Goal: Information Seeking & Learning: Learn about a topic

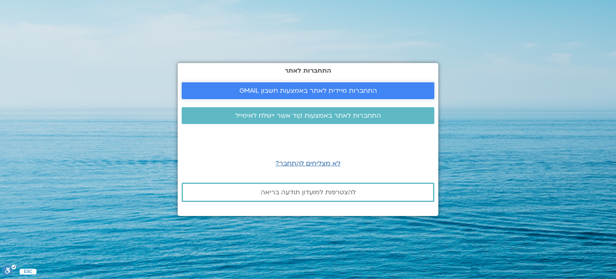
click at [293, 89] on span "התחברות מיידית לאתר באמצעות חשבון GMAIL" at bounding box center [307, 90] width 137 height 7
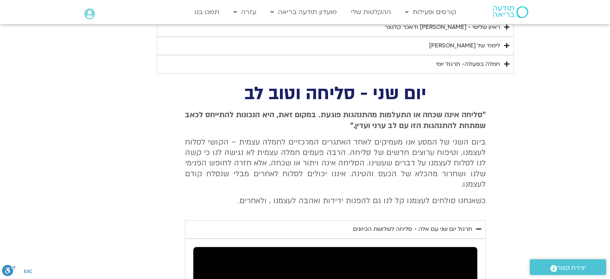
scroll to position [944, 0]
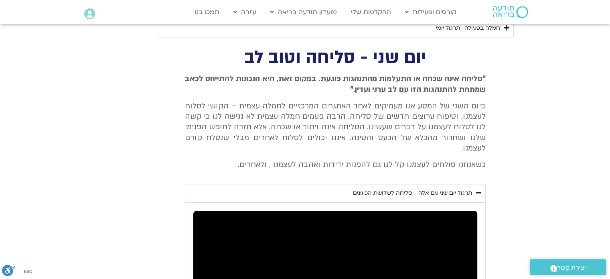
click at [379, 188] on div "תרגול יום שני עם אלה - סליחה לשלושת הכיוונים" at bounding box center [412, 193] width 119 height 10
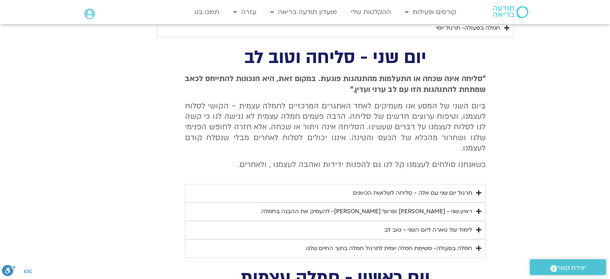
click at [379, 188] on div "תרגול יום שני עם אלה - סליחה לשלושת הכיוונים" at bounding box center [412, 193] width 119 height 10
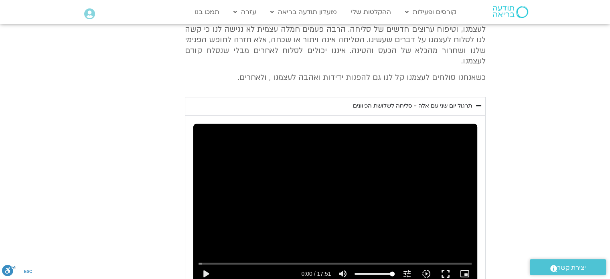
scroll to position [1104, 0]
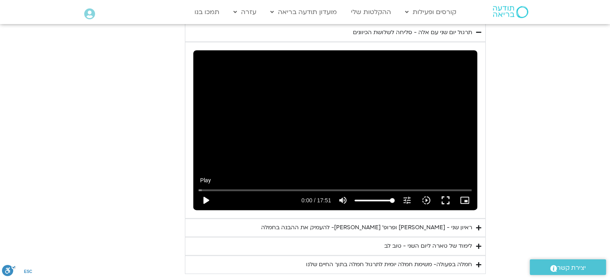
click at [205, 190] on button "play_arrow" at bounding box center [205, 199] width 19 height 19
type input "1.381256"
click at [319, 187] on input "Seek" at bounding box center [334, 189] width 273 height 5
click at [206, 190] on button "pause" at bounding box center [205, 199] width 19 height 19
click at [206, 190] on button "play_arrow" at bounding box center [205, 199] width 19 height 19
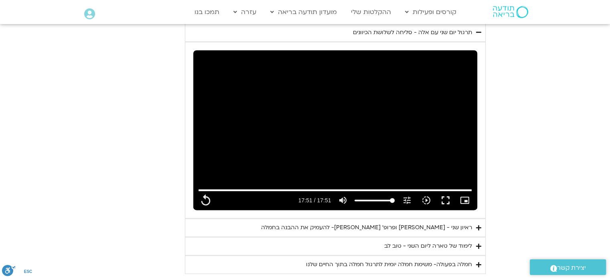
click at [451, 222] on div "ראיון שני - [PERSON_NAME] ופרופ׳ [PERSON_NAME]- להעמיק את ההבנה בחמלה" at bounding box center [366, 227] width 211 height 10
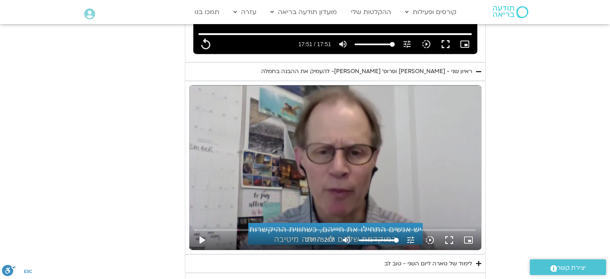
scroll to position [1264, 0]
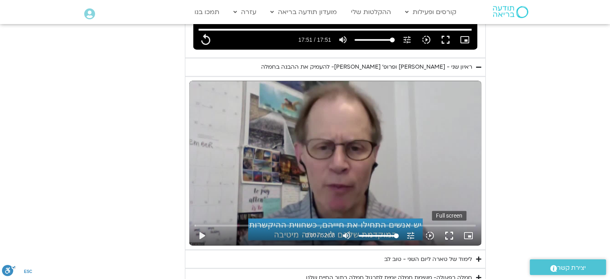
click at [449, 226] on button "fullscreen" at bounding box center [448, 235] width 19 height 19
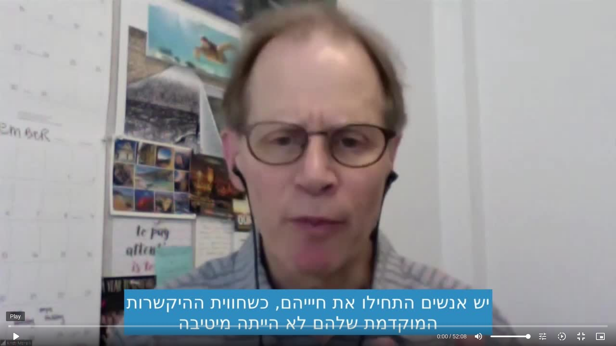
click at [16, 334] on button "play_arrow" at bounding box center [15, 336] width 19 height 19
type input "1071.88"
type input "0.15336"
type input "1071.88"
type input "0.172755"
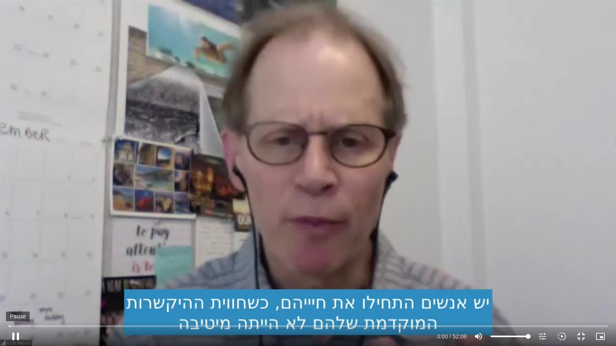
type input "1071.88"
type input "0.300322"
type input "1071.88"
type input "0.554975"
type input "1071.88"
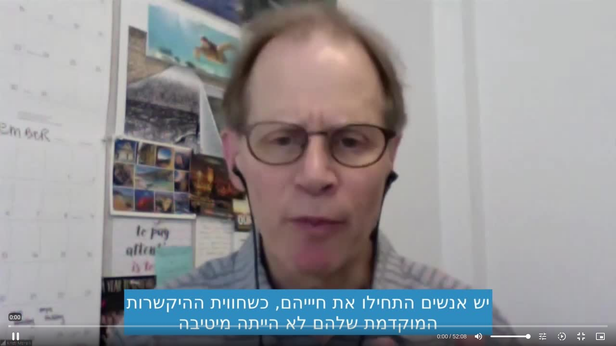
type input "0.678634"
type input "1071.88"
type input "0.794956"
type input "1071.88"
type input "0.937052"
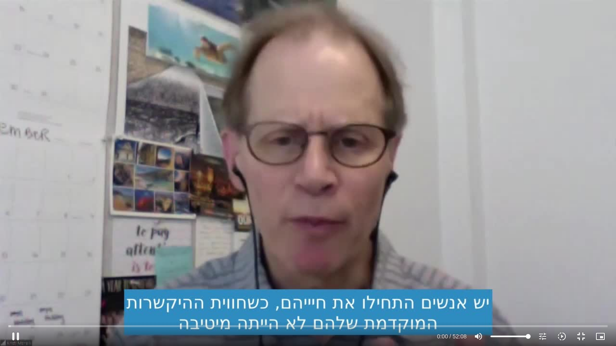
type input "1071.88"
type input "0.960817"
type input "1071.88"
type input "1.192556"
type input "1071.88"
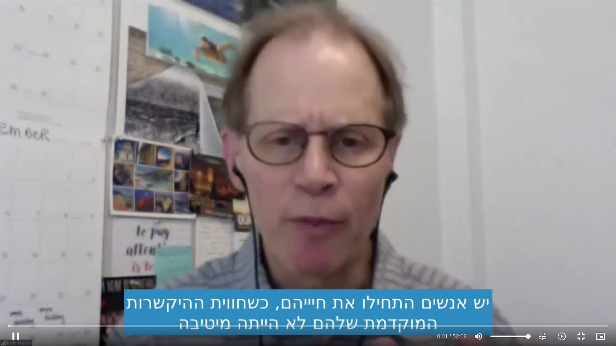
type input "1.278408"
type input "1071.88"
type input "1.360245"
type input "1071.88"
type input "1.486619"
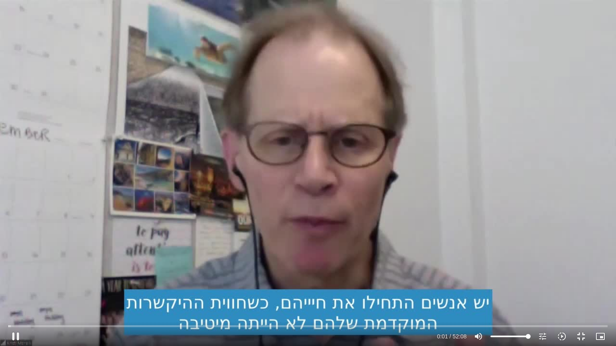
type input "1071.88"
type input "1.619997"
type input "1071.88"
type input "1.848179"
type input "1071.88"
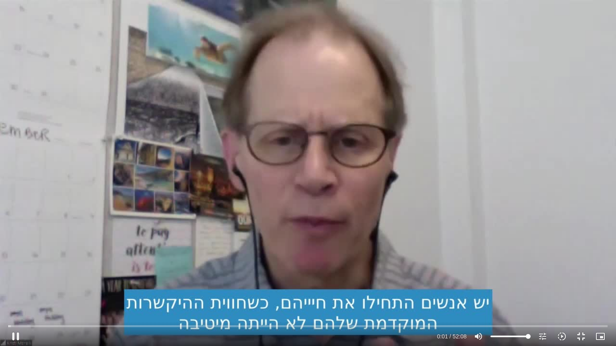
type input "1.936649"
type input "1071.88"
type input "2.002721"
type input "1071.88"
type input "2.134739"
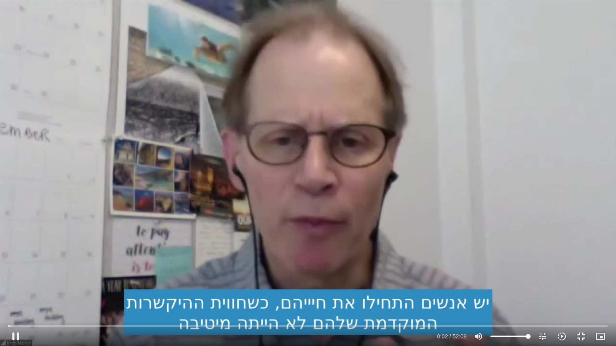
type input "1071.88"
type input "2.267062"
type input "1071.88"
type input "2.397889"
type input "1071.88"
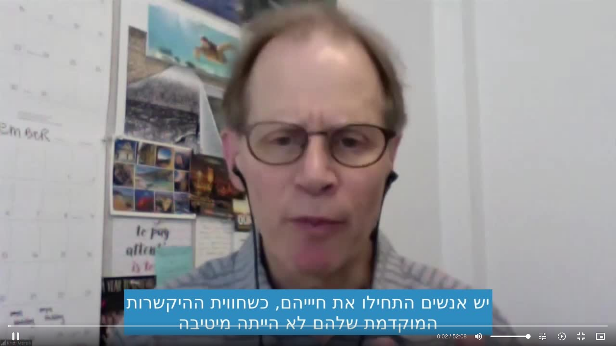
type input "2.534648"
type input "1071.88"
type input "2.661504"
type input "1071.88"
type input "2.792501"
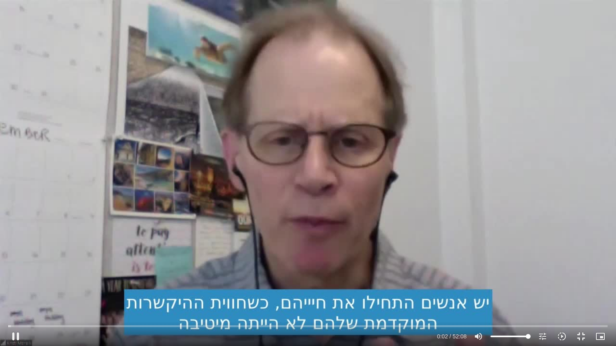
type input "1071.88"
type input "2.921893"
type input "1071.88"
type input "3.050404"
type input "1071.88"
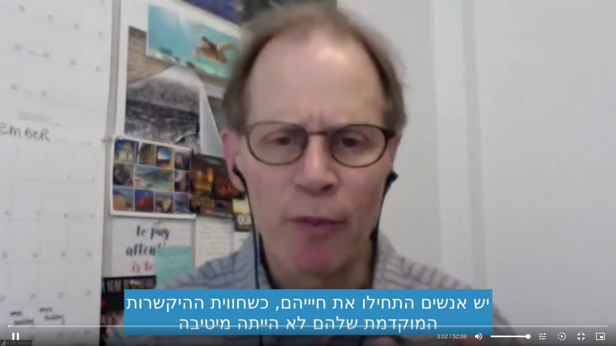
type input "3.19172"
type input "1071.88"
type input "3.323004"
type input "1071.88"
type input "3.457914"
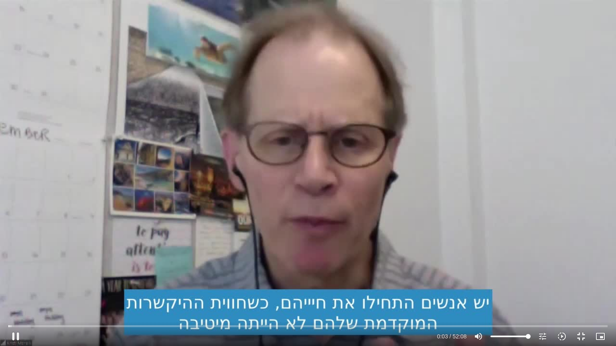
type input "1071.88"
type input "3.587107"
type input "1071.88"
type input "3.723439"
type input "1071.88"
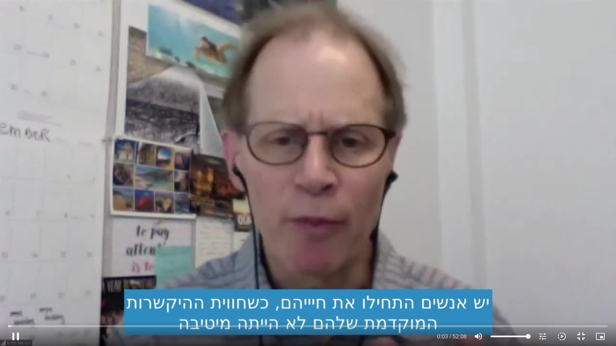
type input "3.857088"
type input "1071.88"
type input "4.002504"
type input "1071.88"
type input "4.13268"
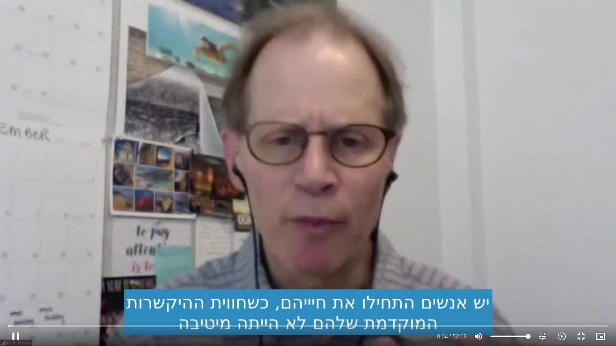
type input "1071.88"
type input "4.258656"
type input "1071.88"
type input "4.402554"
type input "1071.88"
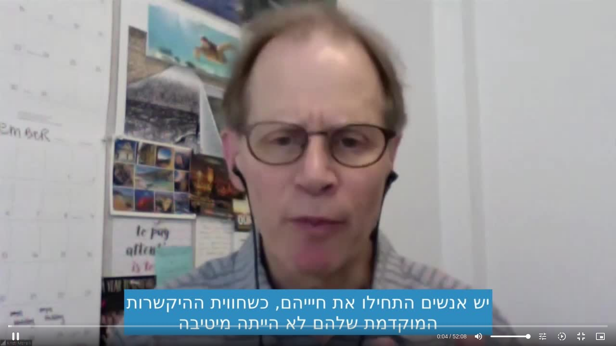
type input "4.533589"
type input "1071.88"
type input "4.659402"
type input "1071.88"
type input "4.79465"
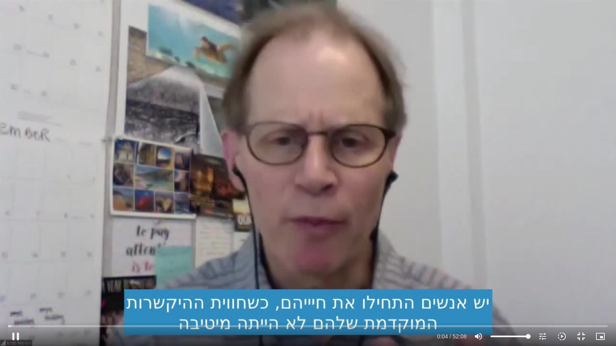
type input "1071.88"
type input "4.919909"
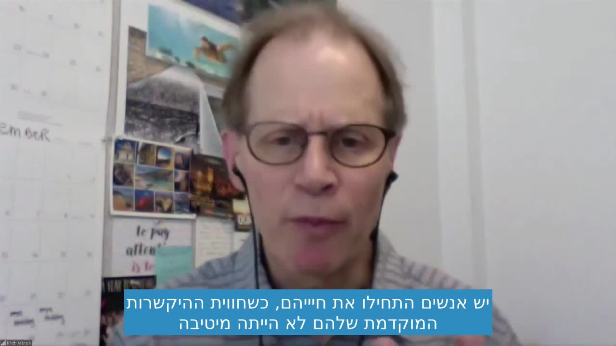
type input "1071.88"
type input "21.761115"
type input "1071.88"
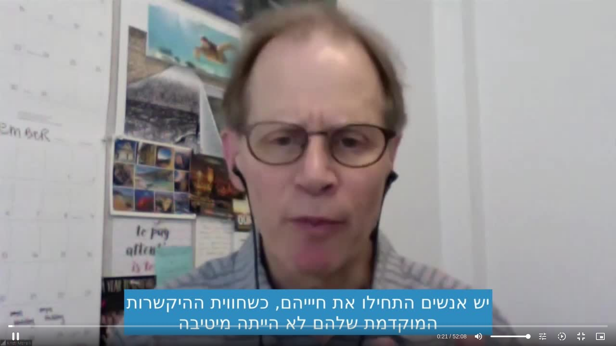
type input "21.896087"
type input "1071.88"
type input "22.020666"
type input "1071.88"
type input "22.137643"
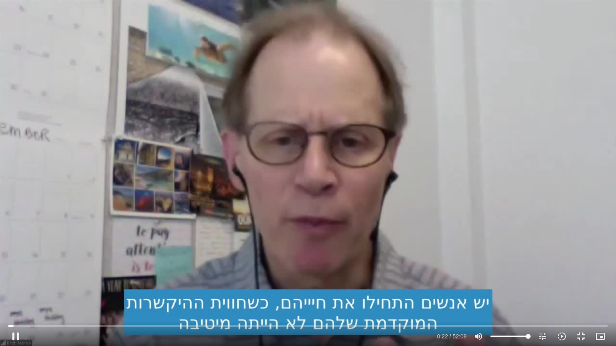
type input "1071.88"
type input "22.189504"
type input "1071.88"
type input "22.4063"
type input "1071.88"
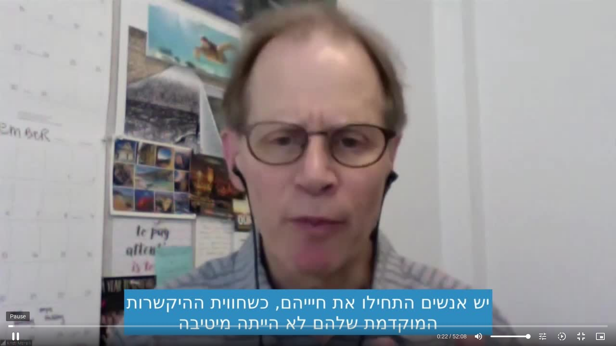
type input "22.477807"
type input "1071.88"
type input "22.567644"
type input "1071.88"
click at [14, 337] on button "pause" at bounding box center [15, 336] width 19 height 19
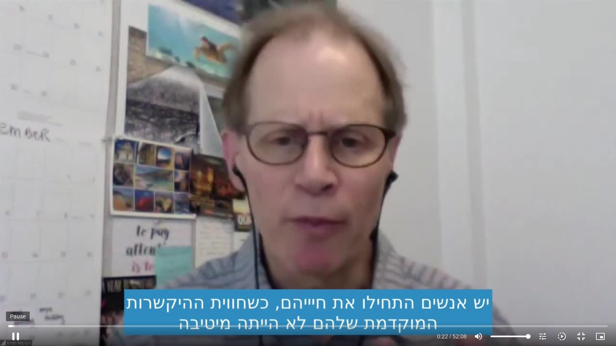
type input "22.757088"
type input "1071.88"
click at [13, 334] on button "play_arrow" at bounding box center [15, 336] width 19 height 19
type input "22.827353"
type input "1071.88"
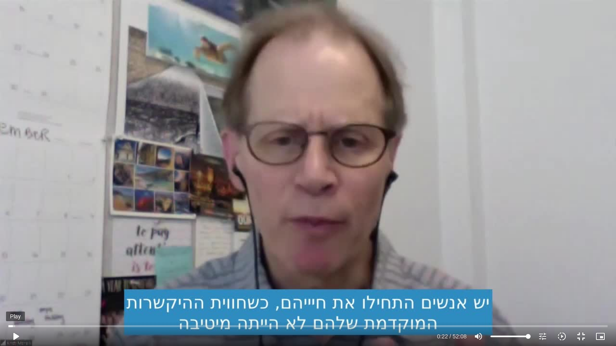
type input "22.84"
type input "1071.88"
type input "22.864243"
type input "1071.88"
type input "22.989596"
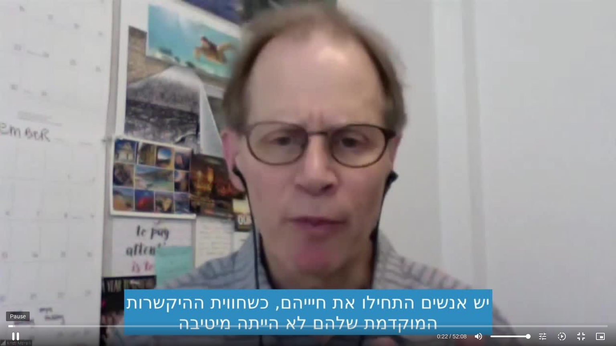
type input "1071.88"
type input "23.11593"
type input "1071.88"
type input "23.254167"
type input "1071.88"
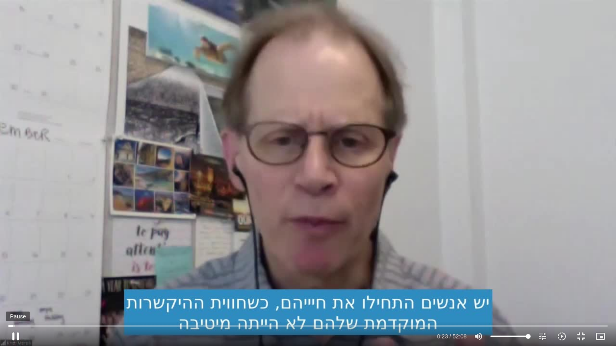
type input "23.382724"
type input "1071.88"
type input "23.521145"
type input "1071.88"
type input "23.767898"
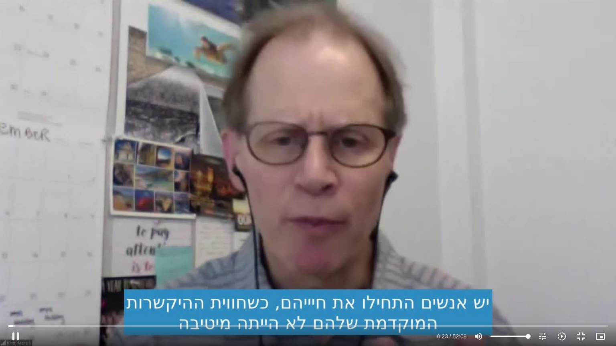
type input "1071.88"
type input "23.894042"
type input "1071.88"
type input "24.029184"
type input "1071.88"
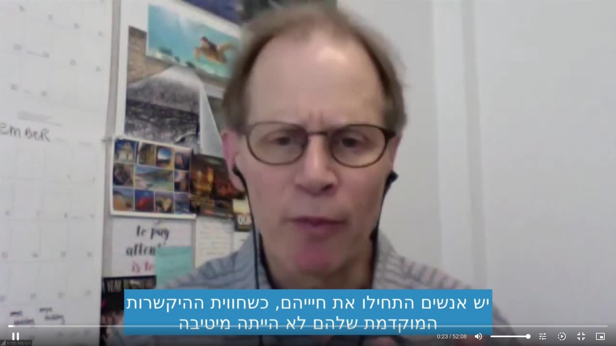
type input "24.054088"
type input "1071.88"
type input "24.179736"
type input "1071.88"
type input "24.312627"
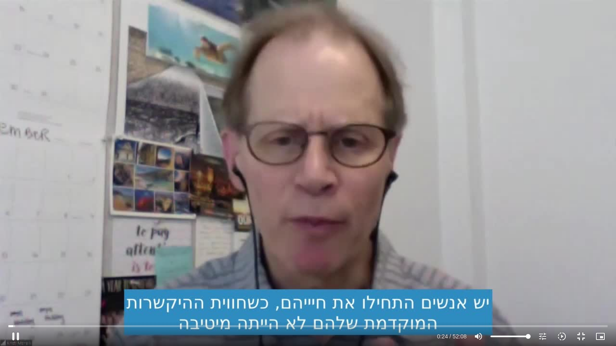
type input "1071.88"
type input "24.442063"
type input "1071.88"
type input "24.571329"
type input "1071.88"
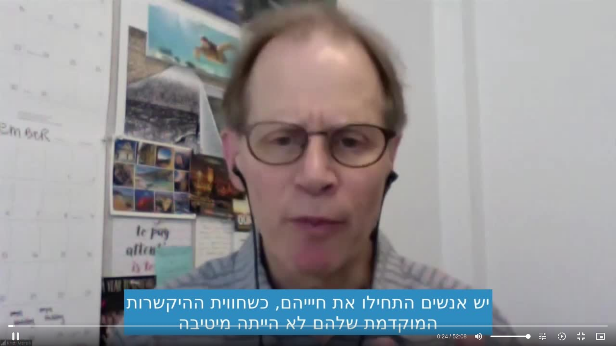
type input "24.700977"
type input "1071.88"
type input "24.831212"
type input "1071.88"
type input "25.076177"
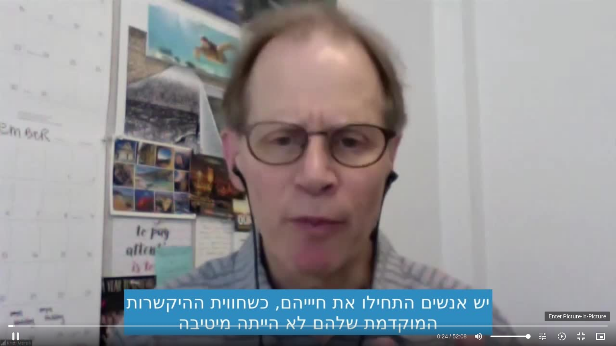
type input "1071.88"
type input "25.218545"
type input "1071.88"
type input "25.292849"
type input "1071.88"
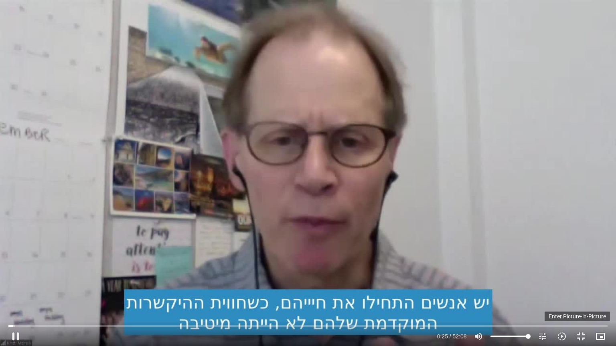
type input "25.363626"
type input "1071.88"
type input "25.601207"
type input "1071.88"
type input "25.74248"
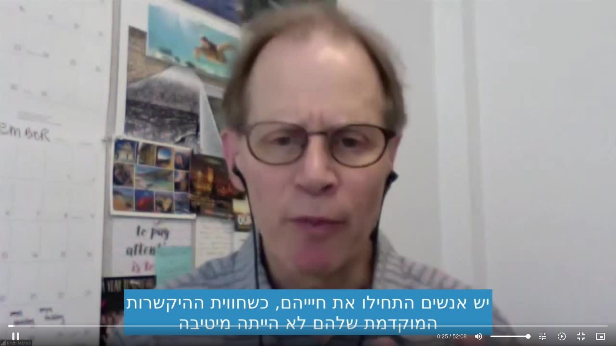
type input "1071.88"
type input "25.843538"
type input "1071.88"
type input "25.992725"
type input "1071.88"
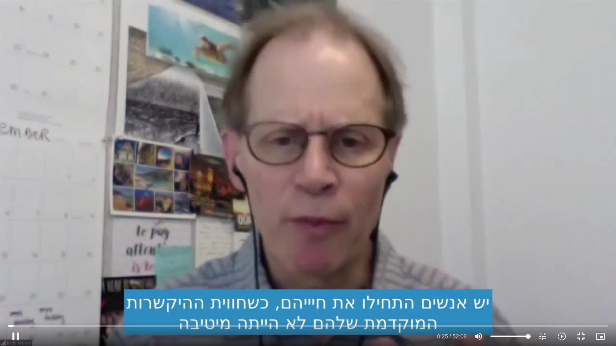
type input "26.101247"
type input "1071.88"
type input "26.15426"
type input "1071.88"
type input "26.280548"
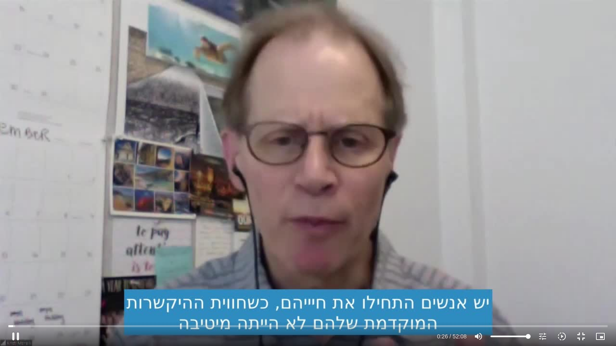
type input "1071.88"
type input "26.408262"
type input "1071.88"
type input "26.534553"
type input "1071.88"
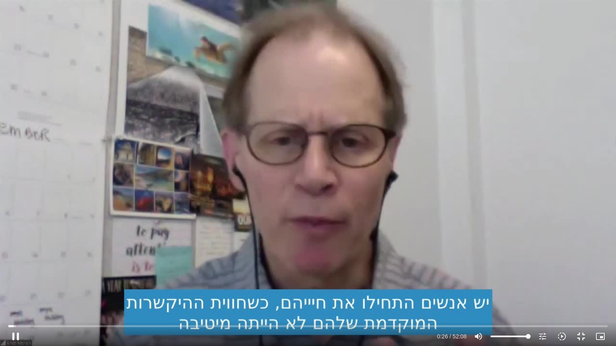
type input "26.663643"
type input "1071.88"
type input "26.79672"
type input "1071.88"
type input "26.928539"
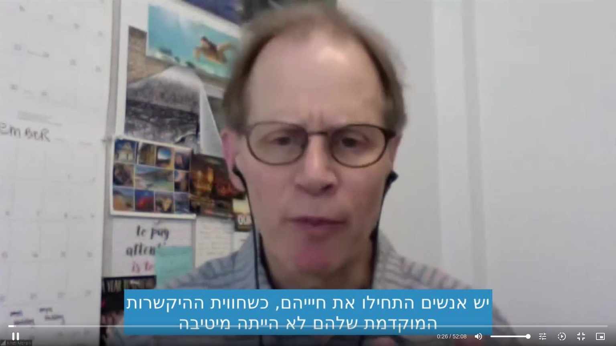
type input "1071.88"
type input "27.056875"
type input "1071.88"
type input "27.195995"
type input "1071.88"
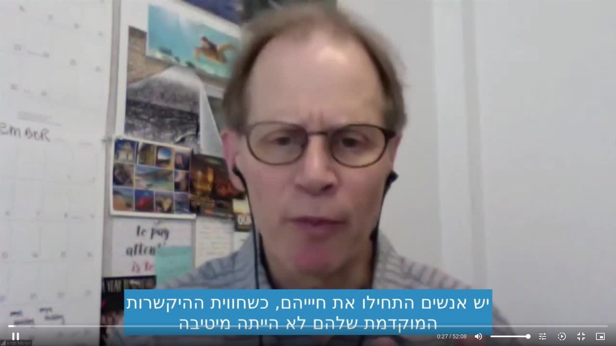
type input "27.328328"
type input "1071.88"
type input "27.456774"
type input "1071.88"
type input "27.595931"
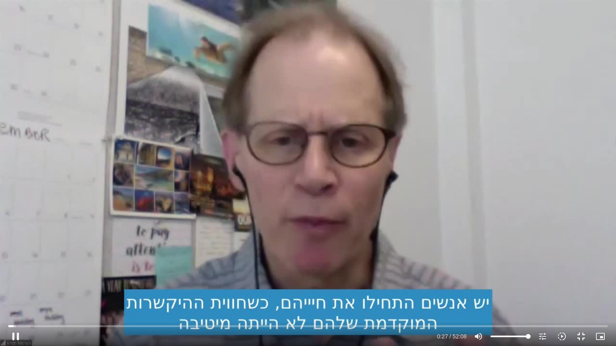
type input "1071.88"
type input "27.73095"
type input "1071.88"
type input "27.862047"
type input "1071.88"
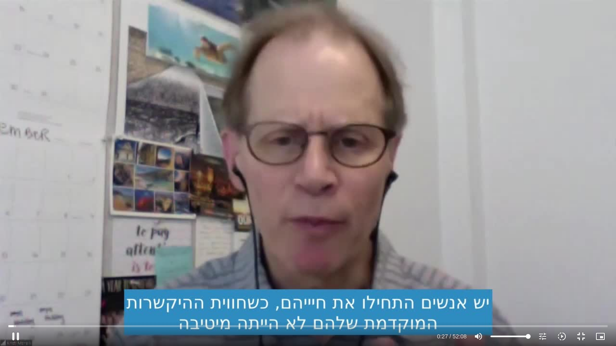
type input "27.991829"
type input "1071.88"
type input "28.129509"
type input "1071.88"
type input "28.258726"
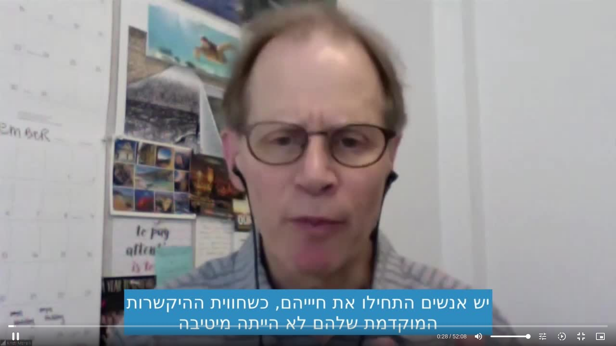
type input "1071.88"
type input "28.396056"
type input "1071.88"
type input "28.525636"
type input "1071.88"
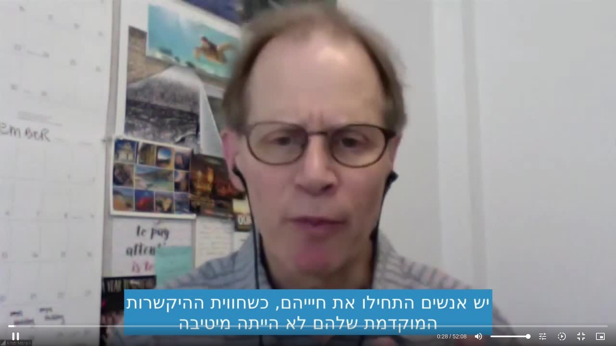
type input "28.656308"
type input "1071.88"
type input "28.783967"
type input "1071.88"
type input "28.91457"
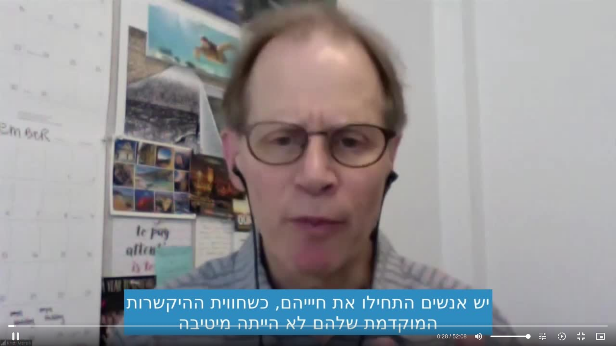
type input "1071.88"
type input "29.045716"
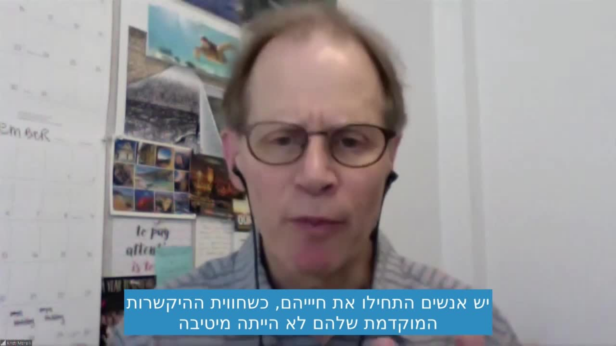
type input "1071.88"
type input "643.938586"
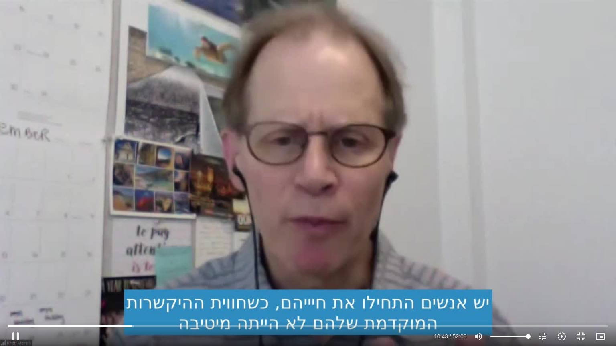
type input "1071.88"
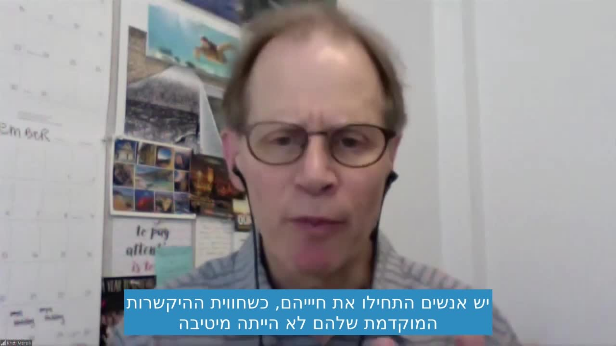
click at [12, 335] on button "pause" at bounding box center [15, 336] width 19 height 19
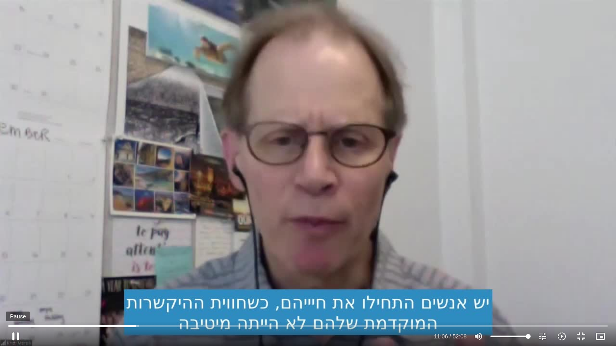
click at [13, 334] on button "pause" at bounding box center [15, 336] width 19 height 19
click at [17, 332] on button "play_arrow" at bounding box center [15, 336] width 19 height 19
click at [16, 335] on button "pause" at bounding box center [15, 336] width 19 height 19
click at [20, 330] on button "play_arrow" at bounding box center [15, 336] width 19 height 19
click at [20, 330] on button "pause" at bounding box center [15, 336] width 19 height 19
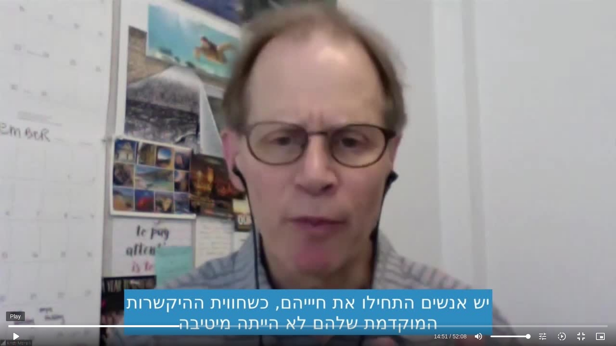
click at [20, 330] on button "play_arrow" at bounding box center [15, 336] width 19 height 19
click at [12, 332] on button "pause" at bounding box center [15, 336] width 19 height 19
click at [16, 335] on button "play_arrow" at bounding box center [15, 336] width 19 height 19
click at [226, 224] on div "Skip Ad 4:21 pause 29:29 / 52:08 volume_up Mute tune Resolution Auto 720p slow_…" at bounding box center [308, 173] width 616 height 346
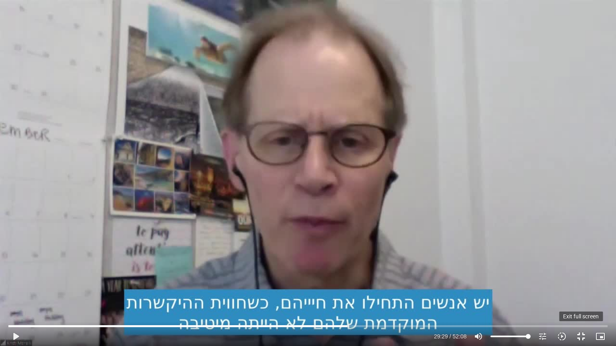
click at [578, 334] on button "fullscreen_exit" at bounding box center [580, 336] width 19 height 19
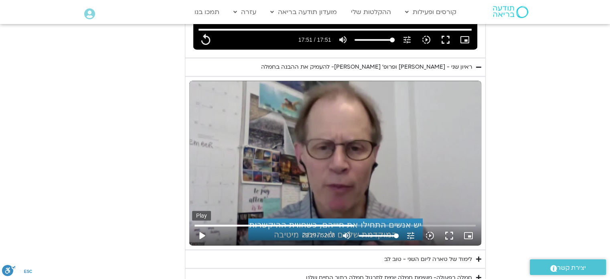
click at [202, 226] on button "play_arrow" at bounding box center [201, 235] width 19 height 19
click at [432, 230] on icon "slow_motion_video" at bounding box center [430, 235] width 10 height 10
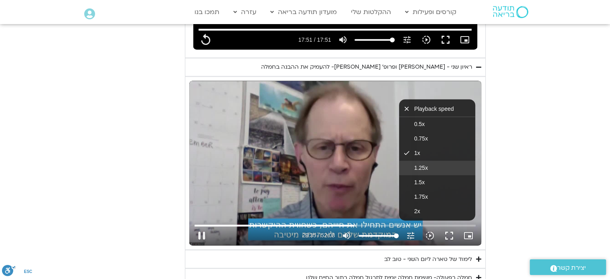
click at [426, 164] on span "1.25x" at bounding box center [421, 167] width 14 height 6
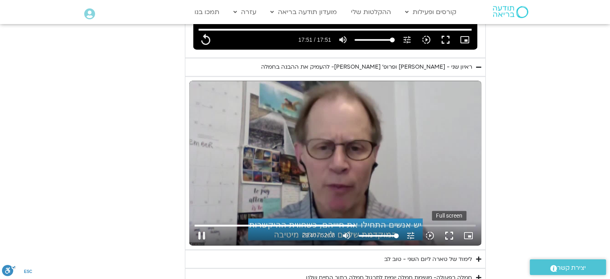
click at [451, 226] on button "fullscreen" at bounding box center [448, 235] width 19 height 19
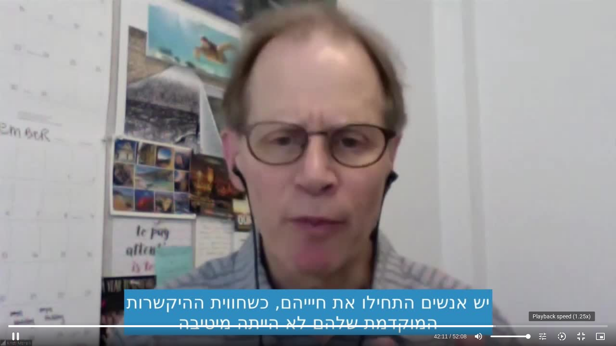
click at [560, 339] on icon "slow_motion_video" at bounding box center [562, 337] width 10 height 10
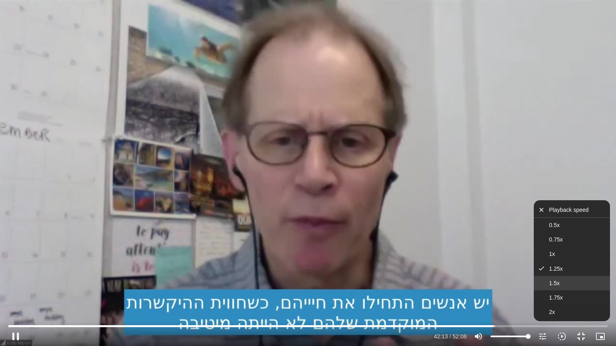
click at [553, 281] on span "1.5x" at bounding box center [554, 283] width 10 height 6
click at [447, 148] on div "Skip Ad 47:12 pause 42:16 / 52:08 volume_up Mute tune Resolution Auto 720p slow…" at bounding box center [308, 173] width 616 height 346
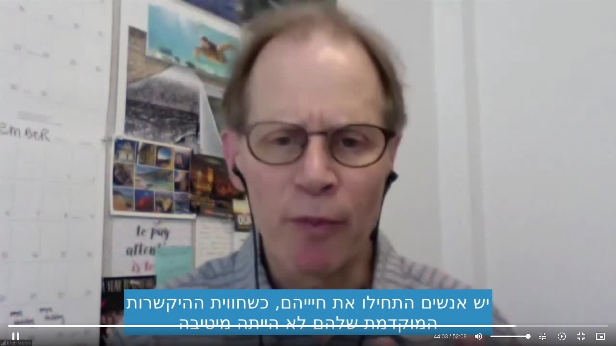
click at [524, 247] on div "Skip Ad 44:36 pause 44:03 / 52:08 volume_up Mute tune Resolution Auto 720p slow…" at bounding box center [308, 173] width 616 height 346
click at [524, 247] on div "Skip Ad 44:36 play_arrow 44:03 / 52:08 volume_up Mute tune Resolution Auto 720p…" at bounding box center [308, 173] width 616 height 346
click at [583, 337] on button "fullscreen_exit" at bounding box center [580, 336] width 19 height 19
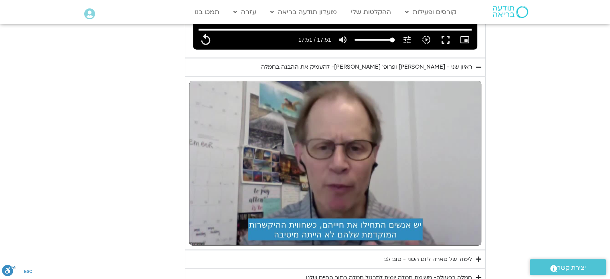
click at [32, 178] on section "יום שני - סליחה וטוב לב "סליחה אינה שכחה או התעלמות מהתנהגות פוגעת. במקום זאת, …" at bounding box center [305, 8] width 610 height 558
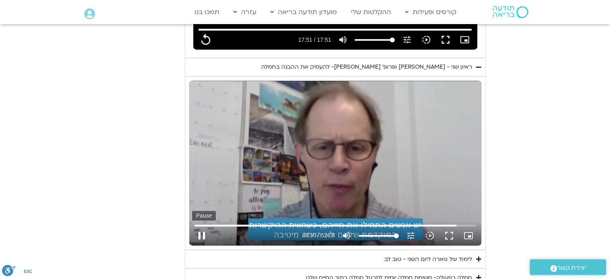
click at [202, 226] on button "pause" at bounding box center [201, 235] width 19 height 19
click at [428, 254] on div "לימוד של טארה ליום השני - טוב לב" at bounding box center [428, 259] width 88 height 10
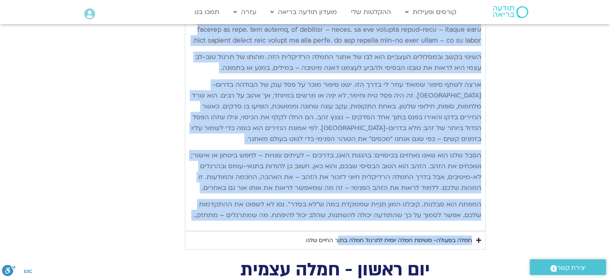
scroll to position [1705, 0]
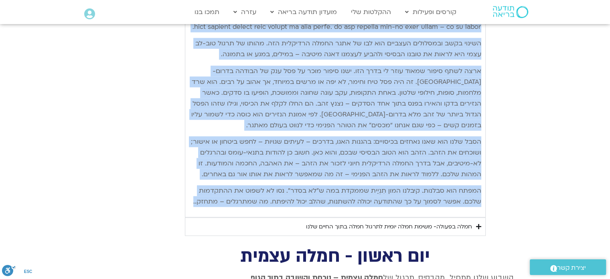
drag, startPoint x: 480, startPoint y: 107, endPoint x: 241, endPoint y: 173, distance: 248.3
click at [192, 198] on div "היום השני של אתגר החמלה מוקדש לסליחה ולטוב-לב כלפי עצמנו – להתייחסות לחיים הפני…" at bounding box center [335, 19] width 292 height 376
copy div "lore ipsu do sita conse adipi elitse doeiu-te inci utlab – etdolorem aliqu enim…"
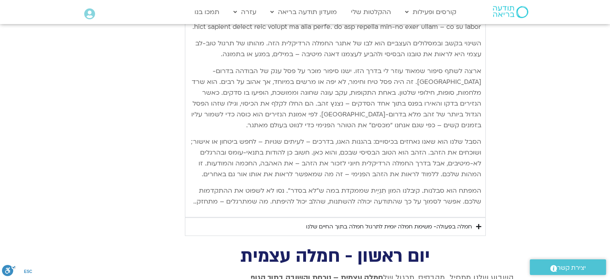
click at [261, 222] on summary "חמלה בפעולה- משימת חמלה יומית לתרגול חמלה בתוך החיים שלנו" at bounding box center [335, 226] width 301 height 18
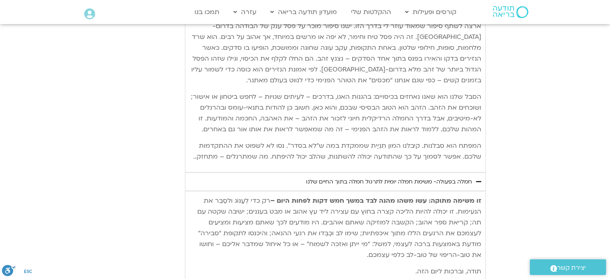
scroll to position [1785, 0]
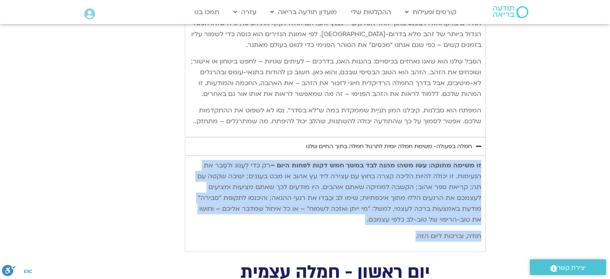
drag, startPoint x: 481, startPoint y: 162, endPoint x: 359, endPoint y: 228, distance: 138.1
click at [359, 228] on div "זו משימה מתוקה: עשו משהו מהנה לבד במשך חמש דקות לפחות היום – רק כדי לְעַנּוֹג ו…" at bounding box center [335, 200] width 292 height 81
copy div "זו משימה מתוקה: עשו משהו מהנה לבד במשך חמש דקות לפחות היום – רק כדי לְעַנּוֹג ו…"
click at [307, 241] on div "זו משימה מתוקה: עשו משהו מהנה לבד במשך חמש דקות לפחות היום – רק כדי לְעַנּוֹג ו…" at bounding box center [335, 203] width 292 height 87
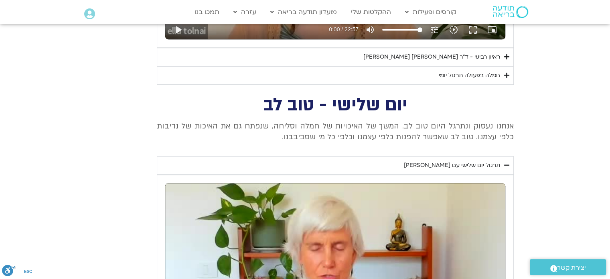
scroll to position [543, 0]
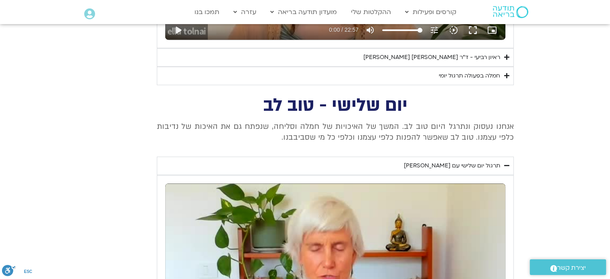
click at [423, 161] on div "תרגול יום שלישי עם [PERSON_NAME]" at bounding box center [452, 166] width 96 height 10
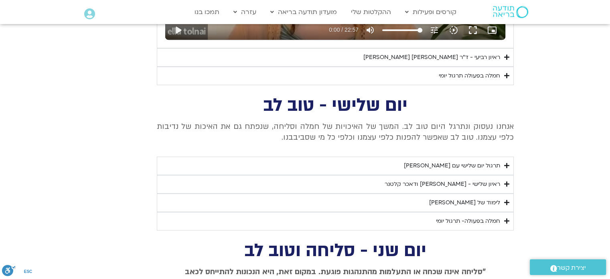
click at [423, 161] on div "תרגול יום שלישי עם [PERSON_NAME]" at bounding box center [452, 166] width 96 height 10
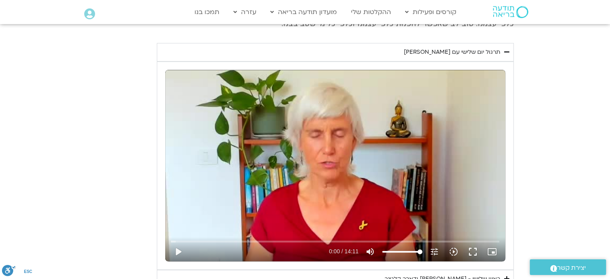
scroll to position [703, 0]
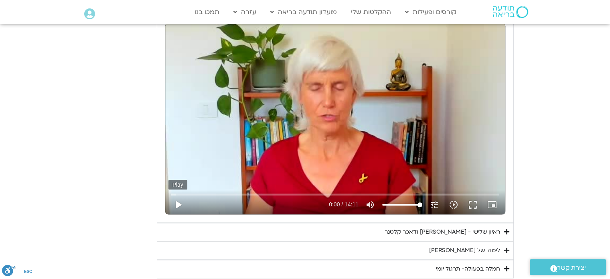
click at [179, 201] on button "play_arrow" at bounding box center [177, 204] width 19 height 19
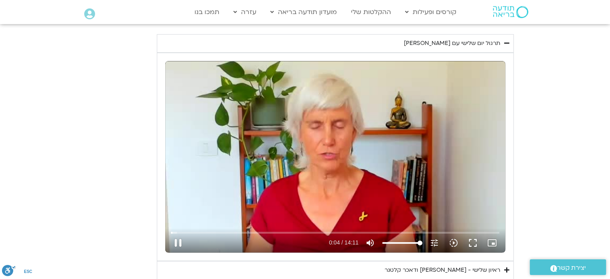
scroll to position [663, 0]
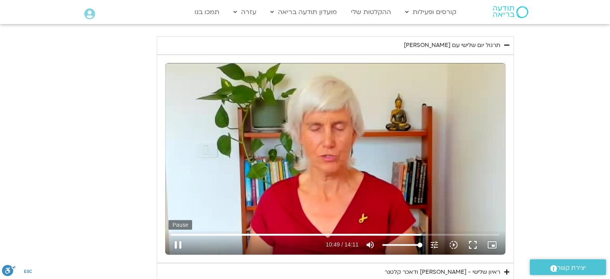
click at [175, 244] on button "pause" at bounding box center [177, 244] width 19 height 19
drag, startPoint x: 434, startPoint y: 232, endPoint x: 442, endPoint y: 233, distance: 8.0
click at [434, 233] on input "Seek" at bounding box center [335, 234] width 328 height 5
click at [450, 233] on input "Seek" at bounding box center [335, 234] width 328 height 5
click at [173, 241] on button "play_arrow" at bounding box center [177, 244] width 19 height 19
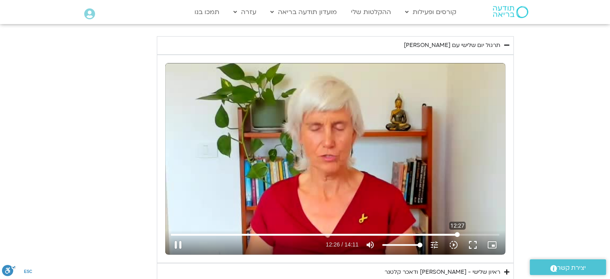
click at [457, 232] on input "Seek" at bounding box center [335, 234] width 328 height 5
click at [173, 240] on button "pause" at bounding box center [177, 244] width 19 height 19
click at [366, 198] on div "Skip Ad 5:50 play_arrow 12:28 / 14:11 volume_up Mute tune Resolution Auto 240p …" at bounding box center [335, 158] width 340 height 191
click at [470, 232] on input "Seek" at bounding box center [335, 234] width 328 height 5
click at [486, 232] on input "Seek" at bounding box center [335, 234] width 328 height 5
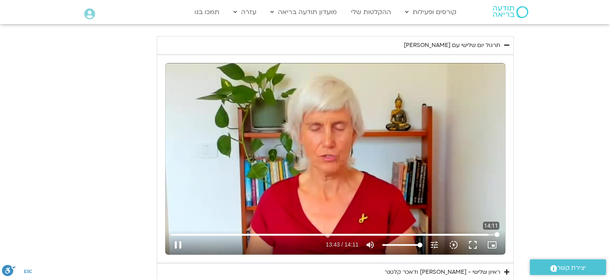
click at [498, 232] on input "Seek" at bounding box center [335, 234] width 328 height 5
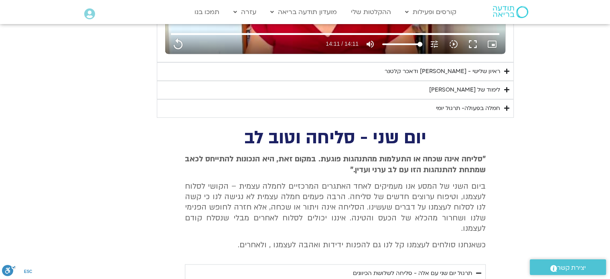
click at [471, 68] on div "ראיון שלישי - [PERSON_NAME] ודאכר קלטנר" at bounding box center [441, 72] width 115 height 10
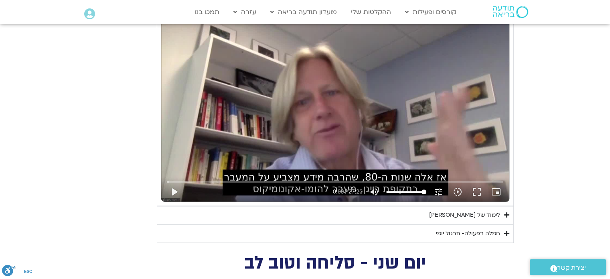
scroll to position [944, 0]
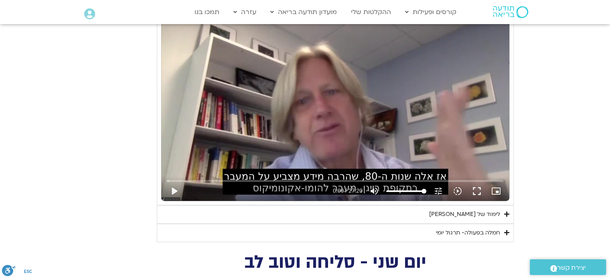
click at [457, 213] on summary "לימוד של [PERSON_NAME]" at bounding box center [335, 214] width 357 height 18
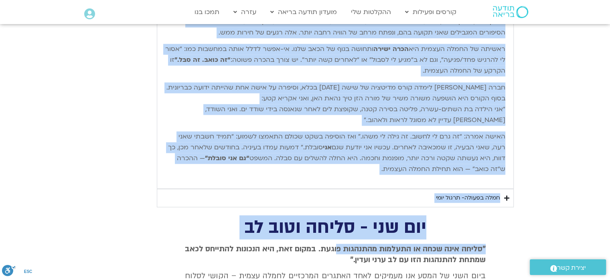
scroll to position [1224, 0]
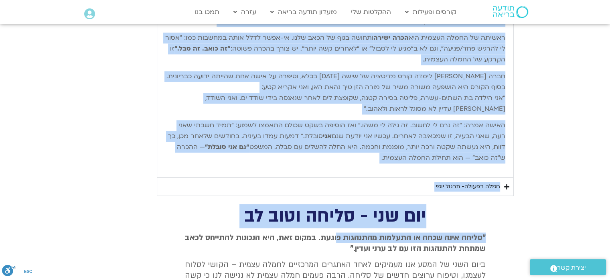
drag, startPoint x: 505, startPoint y: 154, endPoint x: 360, endPoint y: 155, distance: 144.7
click at [360, 155] on div "שלום חברות וחברים יקרים, וברוכים השבים. אחת הדרכים שאני מבינה בהן חמלה רדיקלית …" at bounding box center [335, 60] width 348 height 226
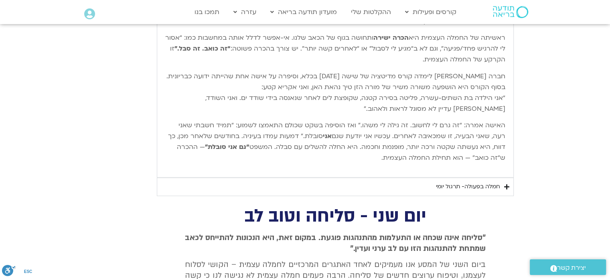
click at [450, 186] on div "חמלה בפעולה- תרגול יומי" at bounding box center [468, 187] width 64 height 10
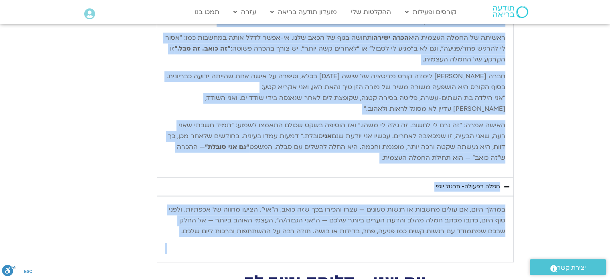
drag, startPoint x: 503, startPoint y: 75, endPoint x: 293, endPoint y: 255, distance: 276.3
copy div "lore ipsum dolors ametc, adipisc elits. doe tempor inci utlab etd magn aliquae …"
click at [402, 211] on p "במהלך היום, אם עולים מחשבות או רגשות טעונים — עצרו והכירו בכך שזה כואב, ה“אוי”.…" at bounding box center [335, 220] width 340 height 32
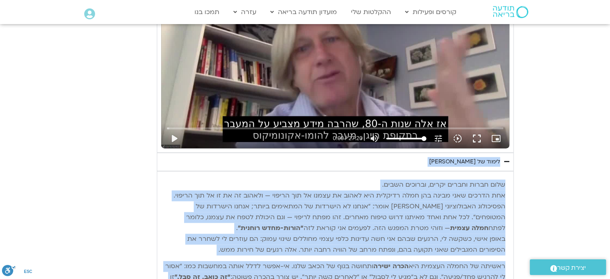
scroll to position [984, 0]
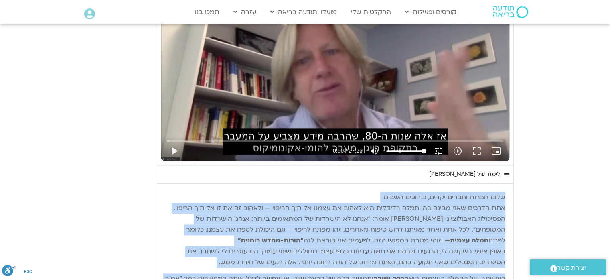
drag, startPoint x: 180, startPoint y: 231, endPoint x: 503, endPoint y: 188, distance: 325.9
click at [503, 188] on div "תרגול יום שלישי עם [PERSON_NAME] נא להזין כתובת אימייל כדי לצפות בסרטון. אני מא…" at bounding box center [335, 108] width 357 height 787
copy div "lore ipsum dolors ametc, adipisc elits. doe tempor inci utlab etd magn aliquae …"
click at [330, 218] on p "שלום חברות וחברים יקרים, וברוכים השבים. אחת הדרכים שאני מבינה בהן חמלה רדיקלית …" at bounding box center [335, 230] width 340 height 76
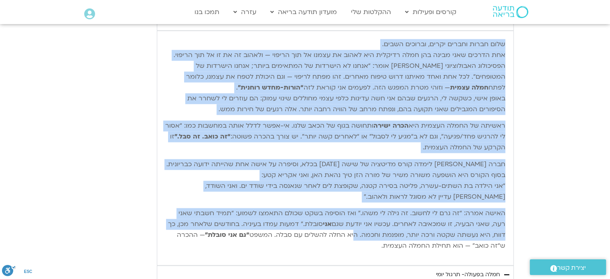
scroll to position [1144, 0]
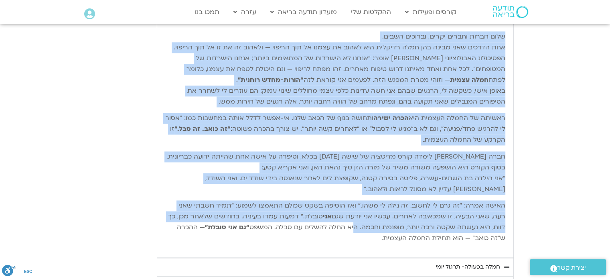
drag, startPoint x: 504, startPoint y: 195, endPoint x: 373, endPoint y: 232, distance: 136.4
click at [373, 232] on div "שלום חברות וחברים יקרים, וברוכים השבים. אחת הדרכים שאני מבינה בהן חמלה רדיקלית …" at bounding box center [335, 140] width 340 height 218
copy div "lore ipsum dolors ametc, adipisc elits. doe tempor inci utlab etd magn aliquae …"
click at [296, 255] on div "שלום חברות וחברים יקרים, וברוכים השבים. אחת הדרכים שאני מבינה בהן חמלה רדיקלית …" at bounding box center [335, 140] width 357 height 235
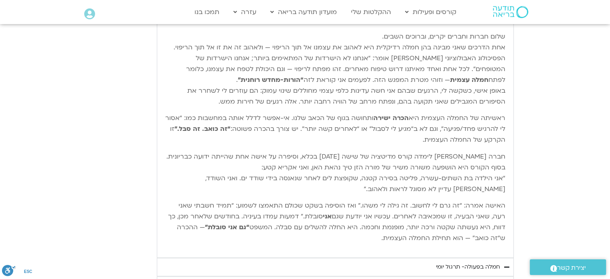
scroll to position [1264, 0]
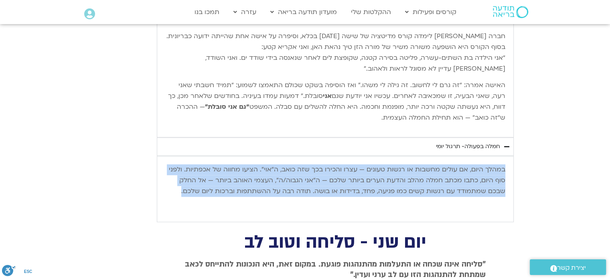
drag, startPoint x: 505, startPoint y: 166, endPoint x: 183, endPoint y: 187, distance: 322.6
click at [183, 187] on div "במהלך היום, אם עולים מחשבות או רגשות טעונים — עצרו והכירו בכך שזה כואב, ה“אוי”.…" at bounding box center [335, 188] width 348 height 57
copy p "במהלך היום, אם עולים מחשבות או רגשות טעונים — עצרו והכירו בכך שזה כואב, ה“אוי”.…"
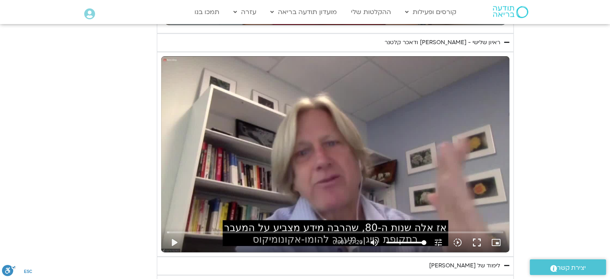
scroll to position [903, 0]
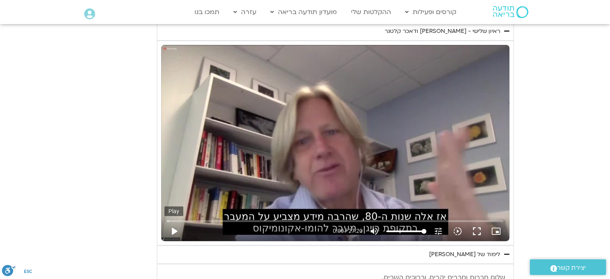
click at [174, 230] on button "play_arrow" at bounding box center [173, 230] width 19 height 19
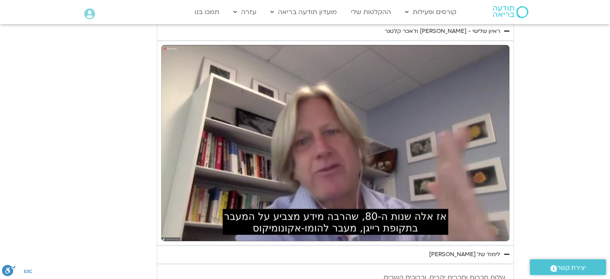
click at [478, 254] on div "לימוד של [PERSON_NAME]" at bounding box center [464, 254] width 71 height 10
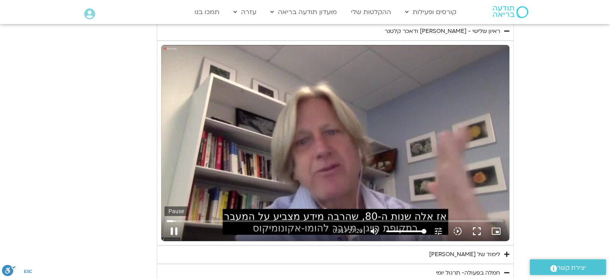
click at [176, 229] on button "pause" at bounding box center [173, 230] width 19 height 19
